Goal: Use online tool/utility: Utilize a website feature to perform a specific function

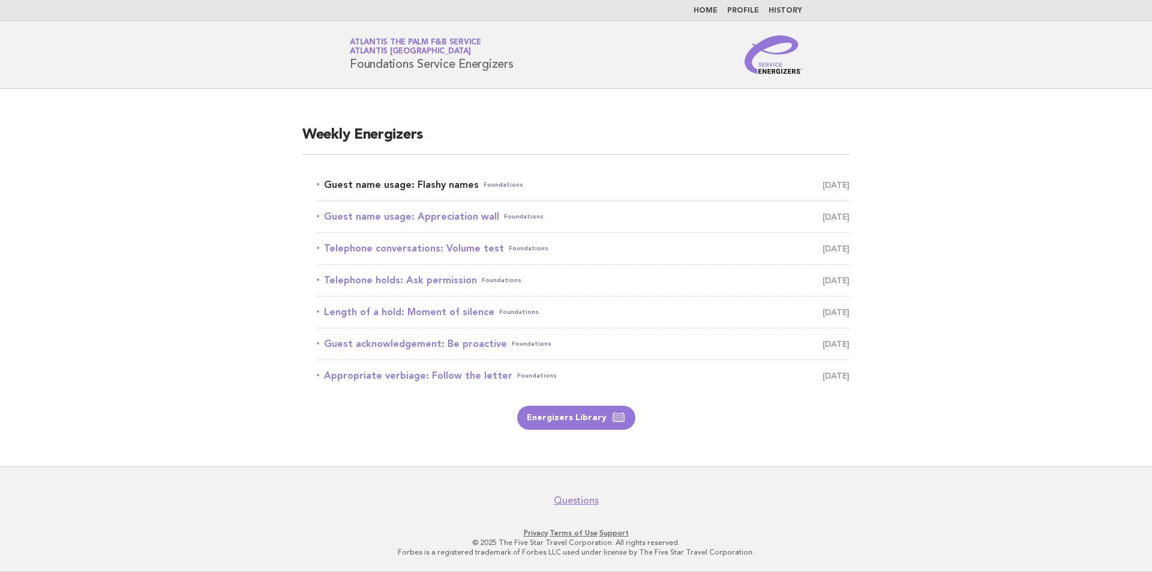
click at [828, 187] on span "August 17" at bounding box center [835, 184] width 27 height 17
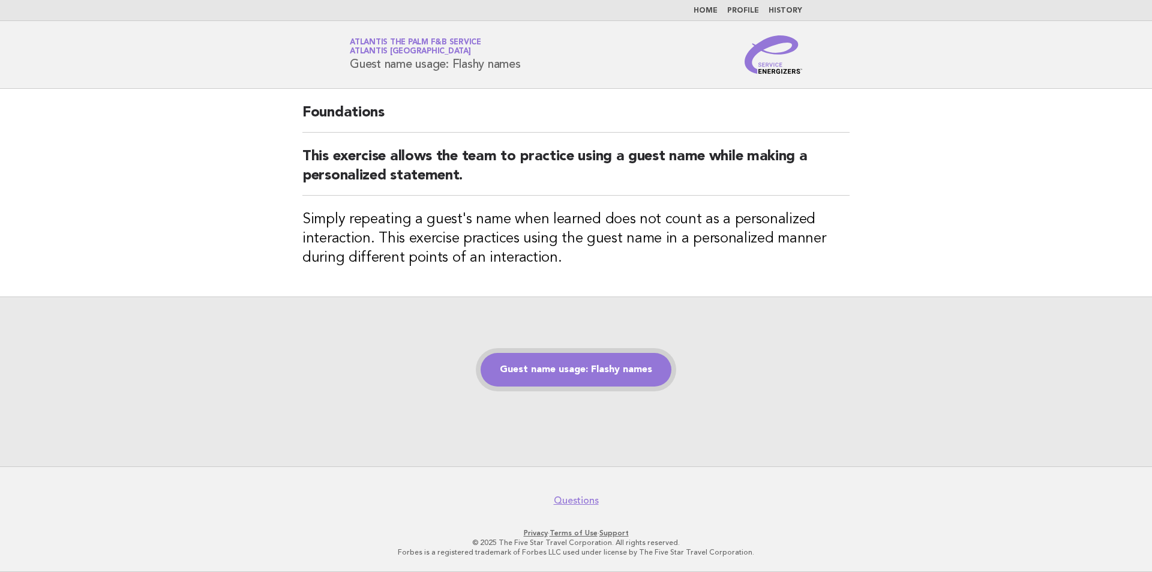
click at [605, 374] on link "Guest name usage: Flashy names" at bounding box center [575, 370] width 191 height 34
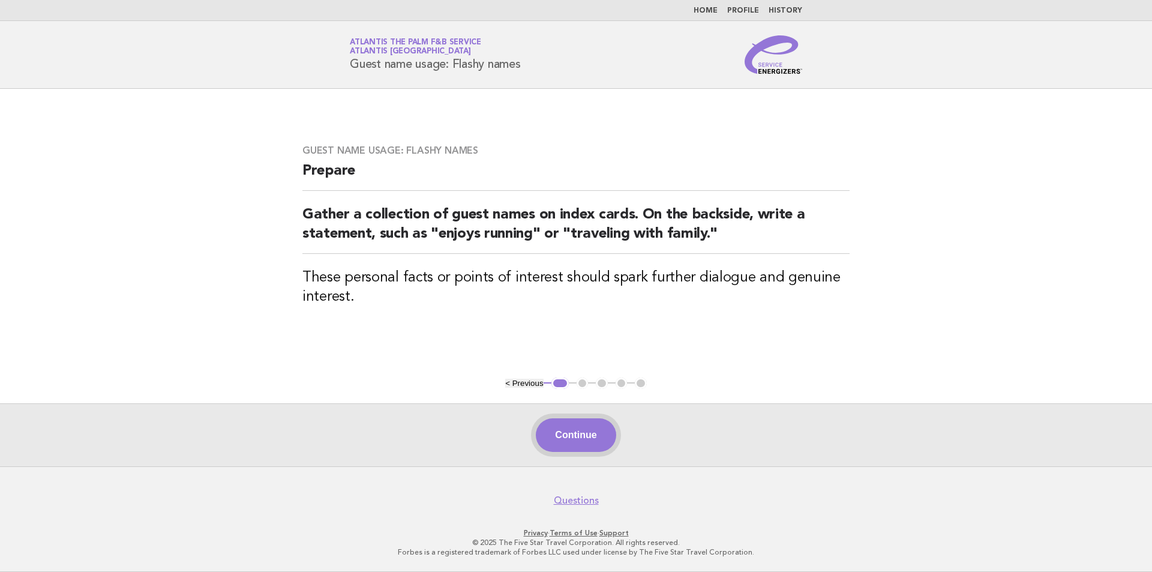
click at [576, 432] on button "Continue" at bounding box center [576, 435] width 80 height 34
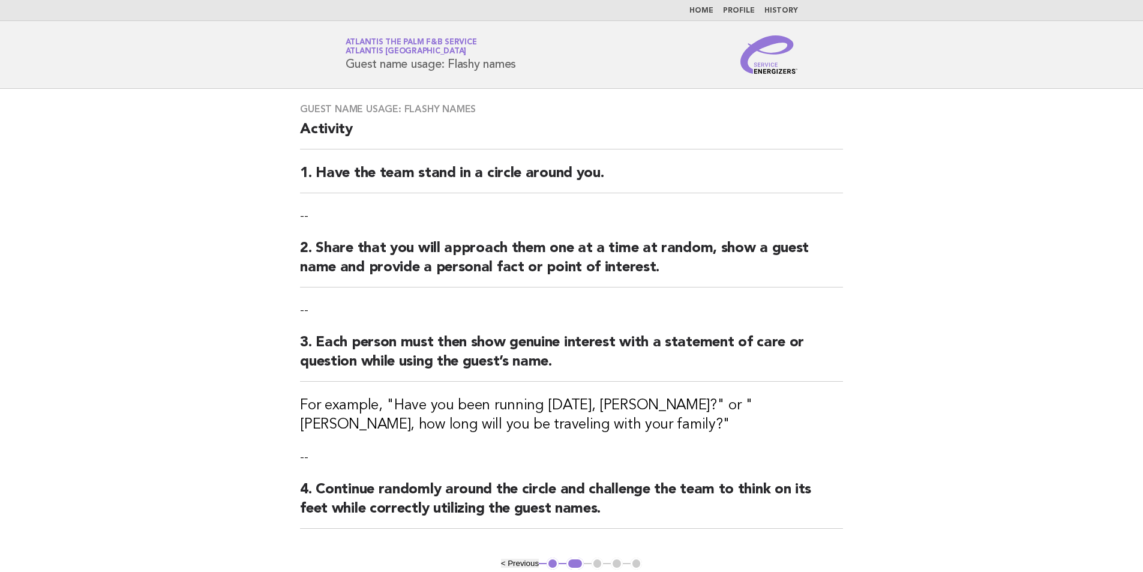
scroll to position [180, 0]
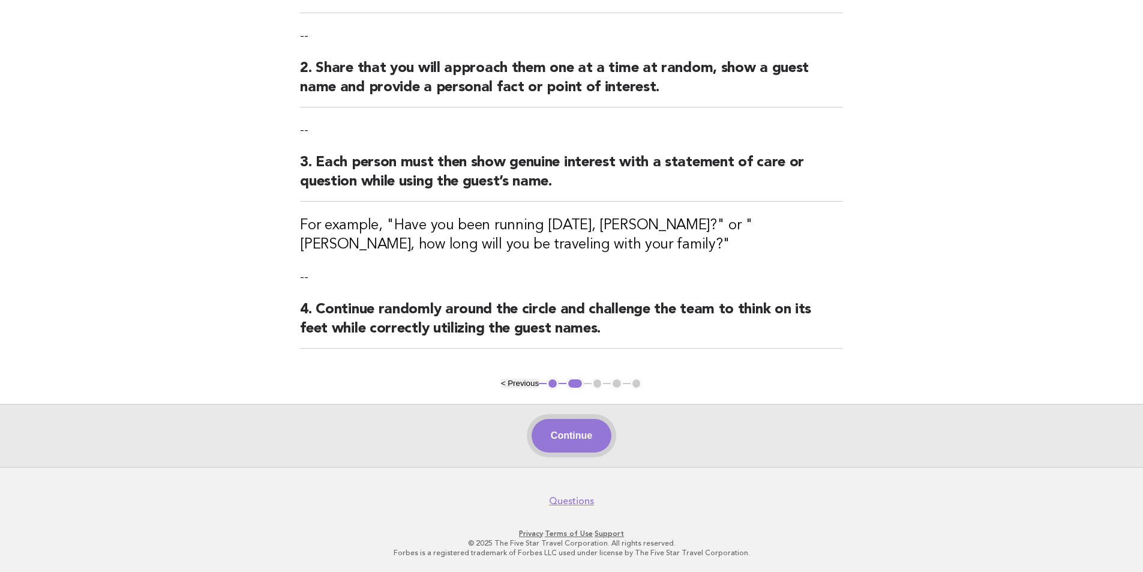
click at [556, 437] on button "Continue" at bounding box center [571, 436] width 80 height 34
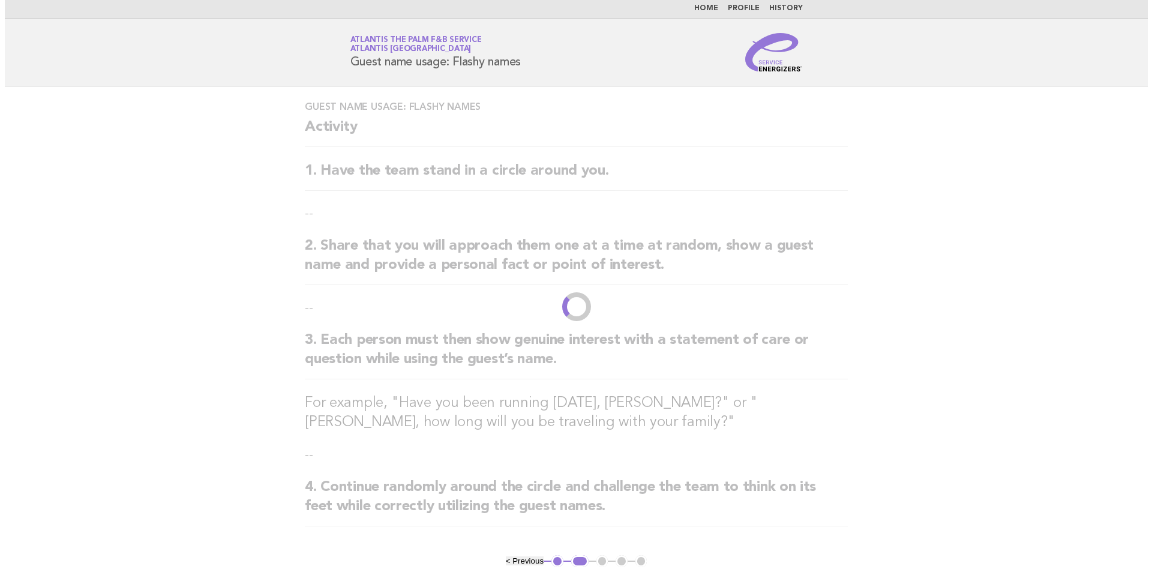
scroll to position [0, 0]
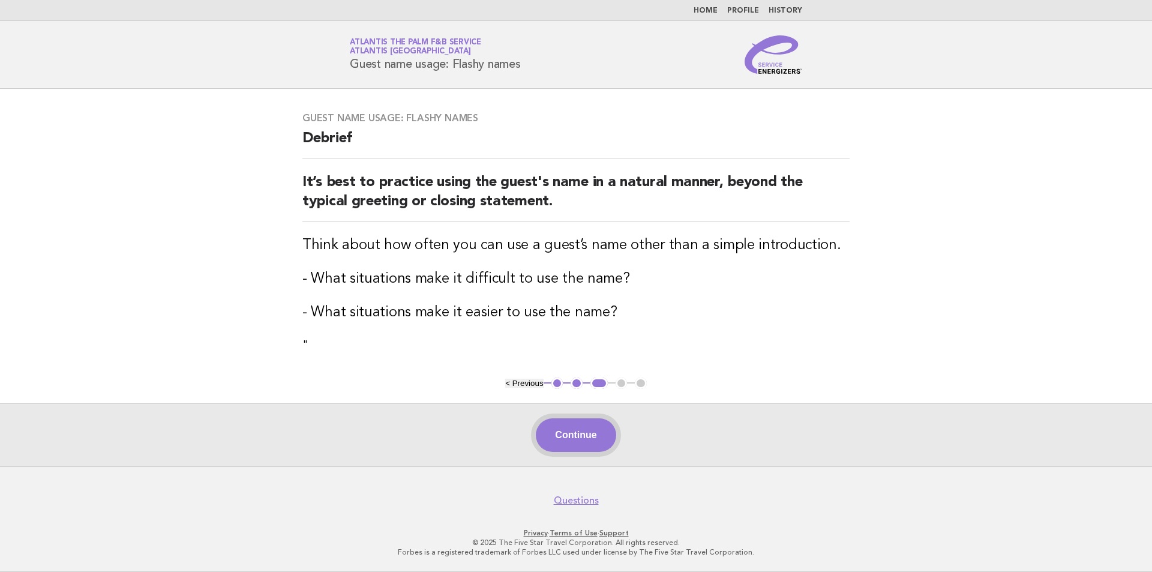
click at [561, 439] on button "Continue" at bounding box center [576, 435] width 80 height 34
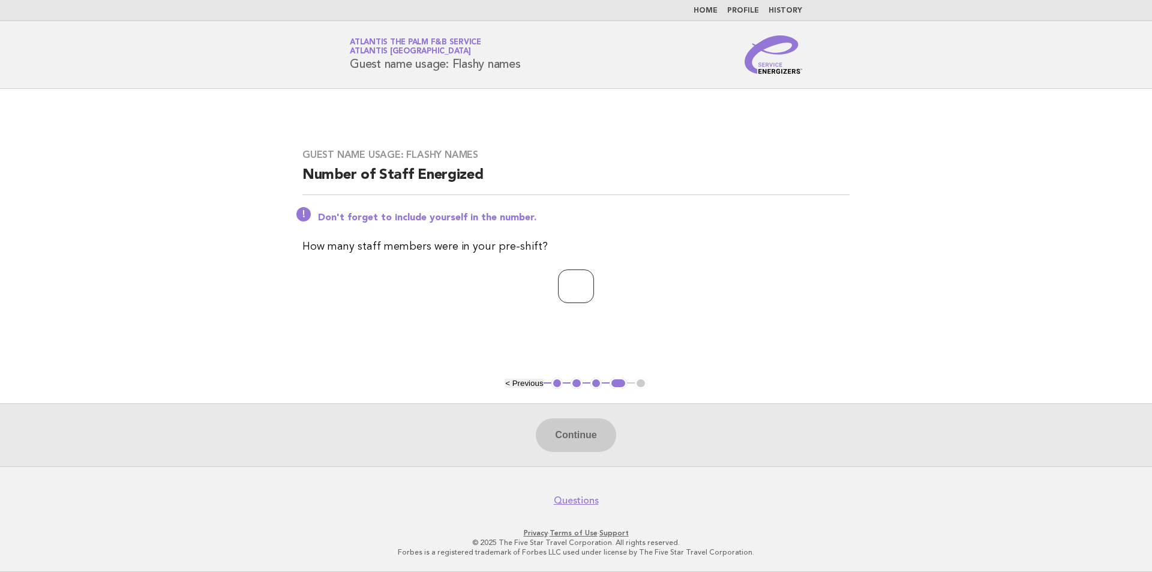
click at [576, 286] on input "number" at bounding box center [576, 286] width 36 height 34
type input "**"
click at [765, 305] on div "Guest name usage: Flashy names Number of Staff Energized Don't forget to includ…" at bounding box center [576, 232] width 576 height 197
click at [578, 436] on button "Continue" at bounding box center [576, 435] width 80 height 34
